Goal: Information Seeking & Learning: Compare options

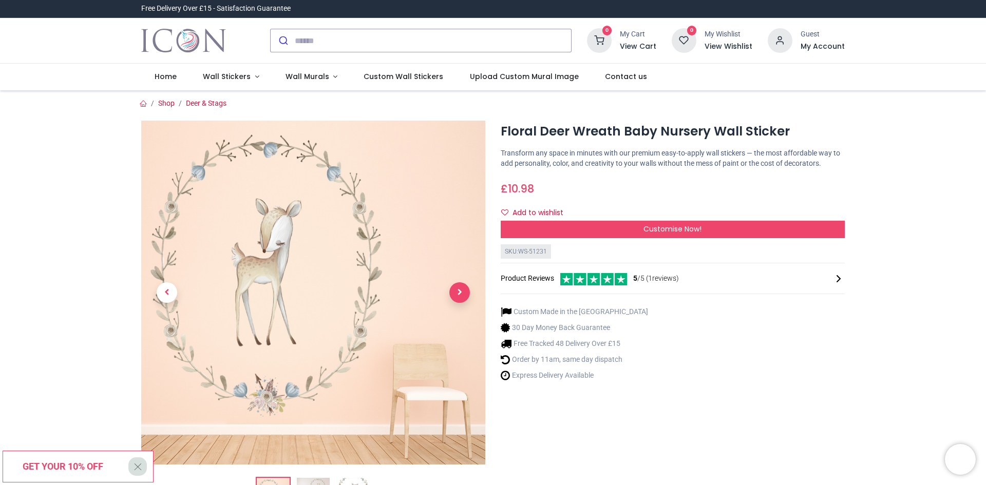
click at [466, 297] on span "Next" at bounding box center [459, 292] width 21 height 21
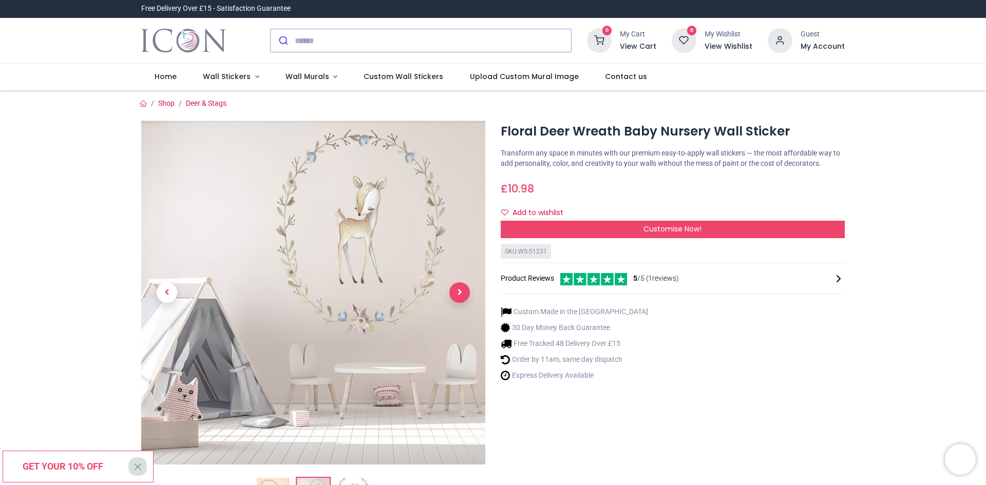
click at [466, 297] on span "Next" at bounding box center [459, 292] width 21 height 21
